Goal: Check status: Check status

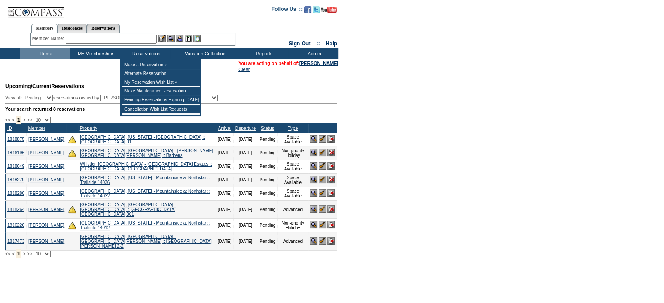
click at [122, 35] on input "text" at bounding box center [111, 39] width 91 height 9
click at [221, 76] on td "Browse Calendars" at bounding box center [228, 75] width 39 height 9
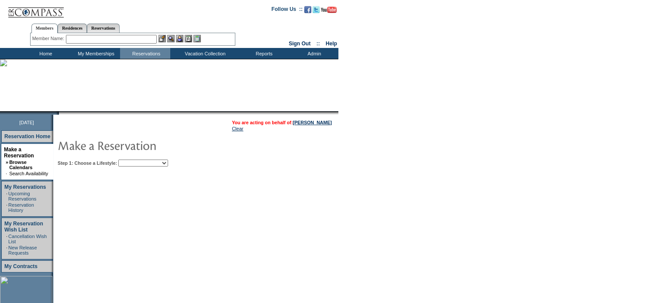
click at [168, 165] on select "Beach Leisure Metropolitan Mountain OIAL for Adventure OIAL for Couples OIAL fo…" at bounding box center [143, 163] width 50 height 7
select select "Beach"
click at [133, 160] on select "Beach Leisure Metropolitan Mountain OIAL for Adventure OIAL for Couples OIAL fo…" at bounding box center [143, 163] width 50 height 7
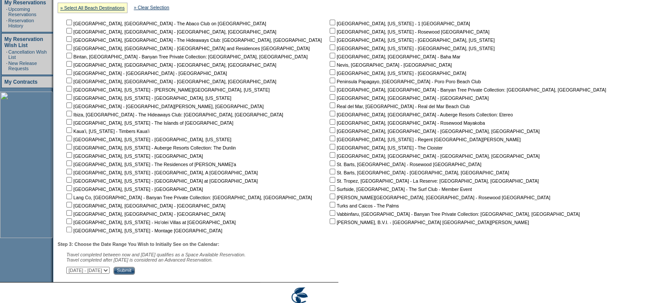
scroll to position [189, 0]
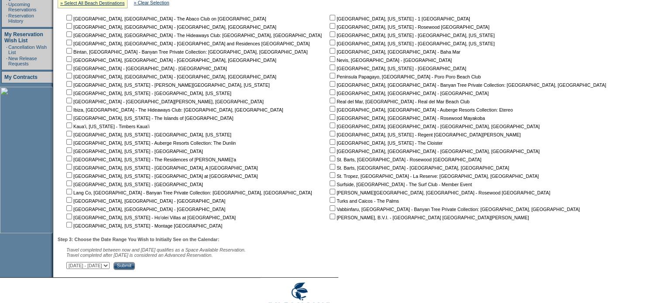
click at [72, 156] on td "[GEOGRAPHIC_DATA], [GEOGRAPHIC_DATA] - The Abaco Club on [GEOGRAPHIC_DATA] [GEO…" at bounding box center [196, 122] width 262 height 216
click at [72, 149] on input "checkbox" at bounding box center [69, 151] width 6 height 6
checkbox input "true"
click at [110, 269] on select "[DATE] - [DATE] [DATE] - [DATE] [DATE] - [DATE] [DATE] - [DATE] [DATE] - [DATE]…" at bounding box center [87, 265] width 43 height 7
select select "[DATE]|[DATE]"
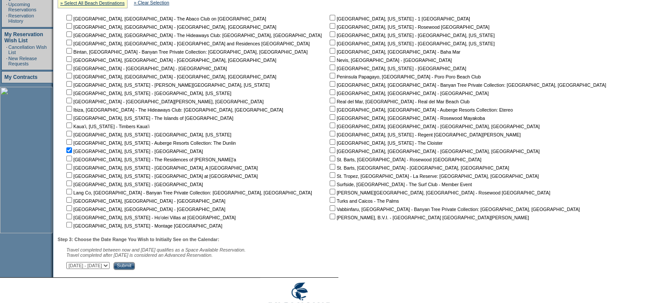
click at [71, 264] on select "[DATE] - [DATE] [DATE] - [DATE] [DATE] - [DATE] [DATE] - [DATE] [DATE] - [DATE]…" at bounding box center [87, 265] width 43 height 7
click at [135, 265] on input "Submit" at bounding box center [124, 266] width 21 height 8
